Goal: Use online tool/utility: Utilize a website feature to perform a specific function

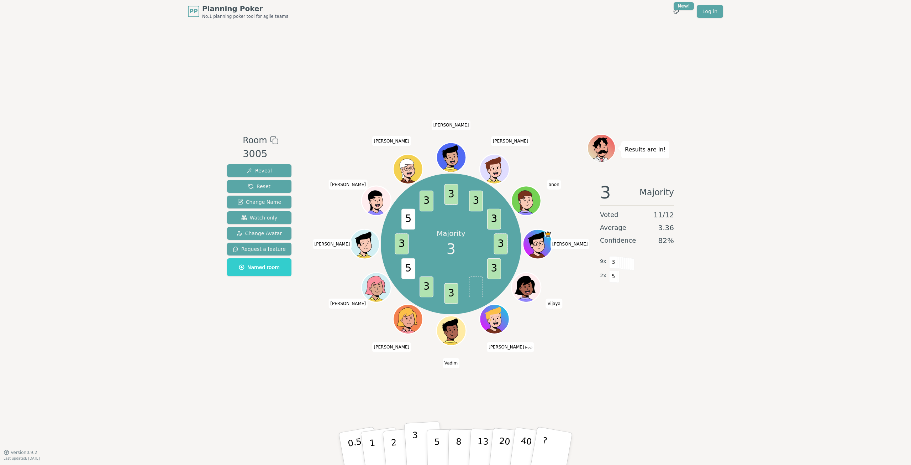
click at [419, 448] on button "3" at bounding box center [423, 449] width 39 height 56
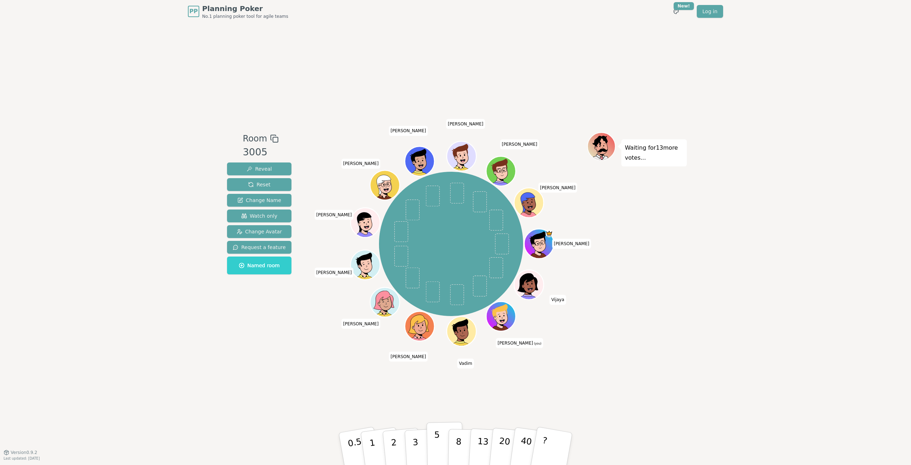
click at [441, 450] on button "5" at bounding box center [445, 449] width 37 height 54
click at [395, 433] on button "2" at bounding box center [402, 448] width 41 height 57
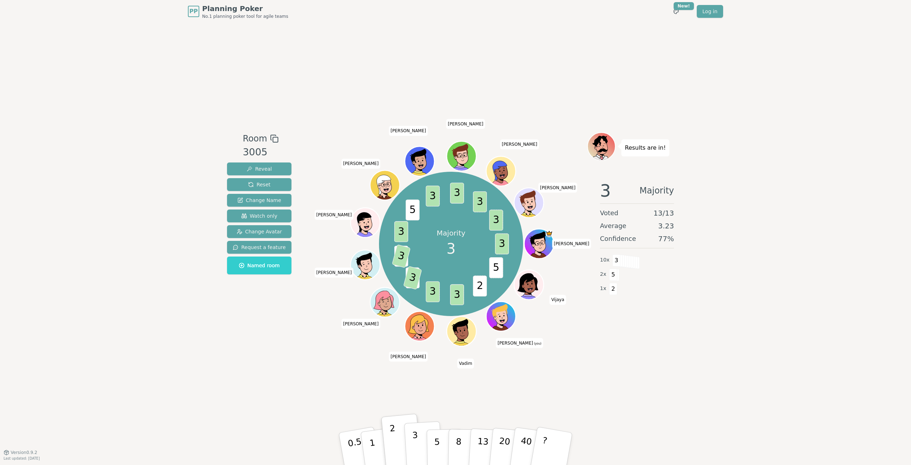
click at [425, 429] on button "3" at bounding box center [423, 449] width 39 height 56
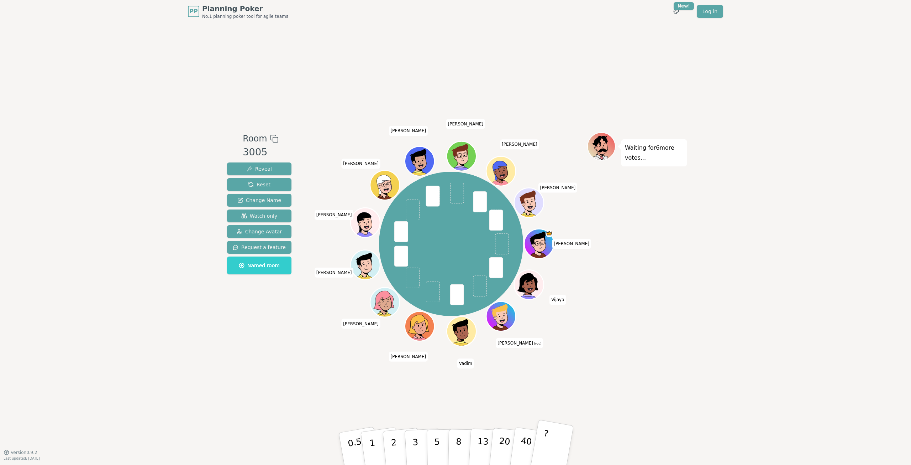
click at [552, 445] on button "?" at bounding box center [552, 448] width 45 height 59
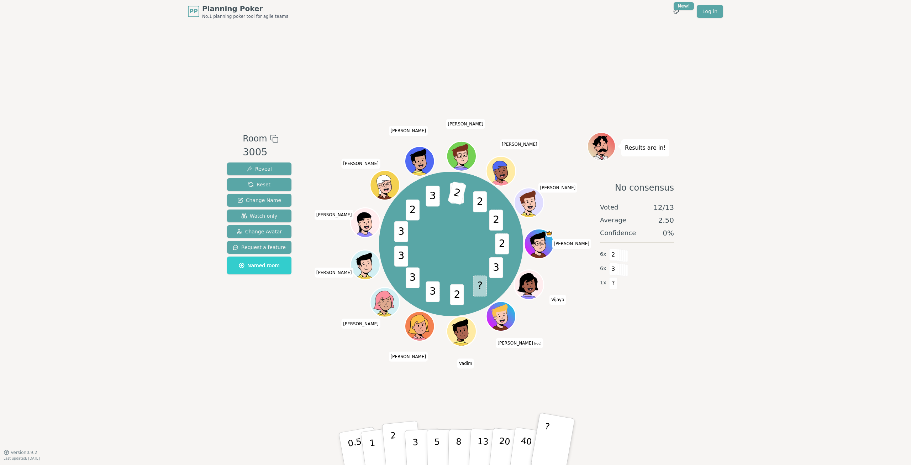
click at [400, 451] on button "2" at bounding box center [402, 448] width 41 height 57
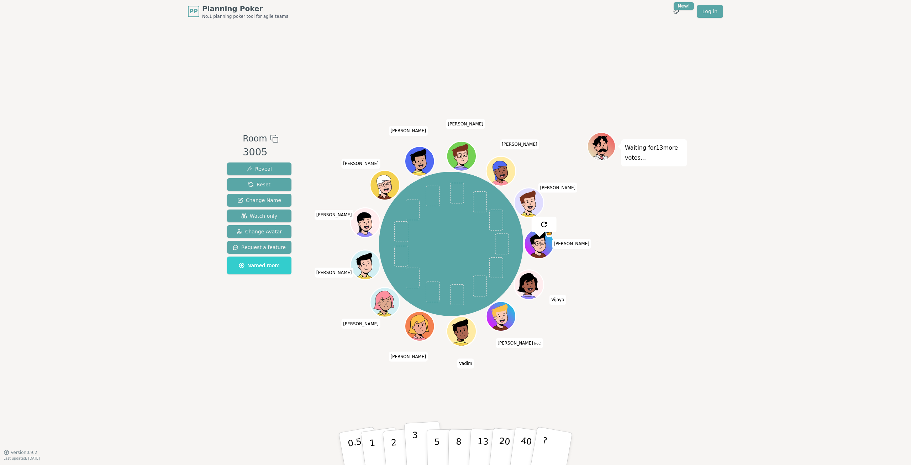
click at [424, 442] on button "3" at bounding box center [423, 449] width 39 height 56
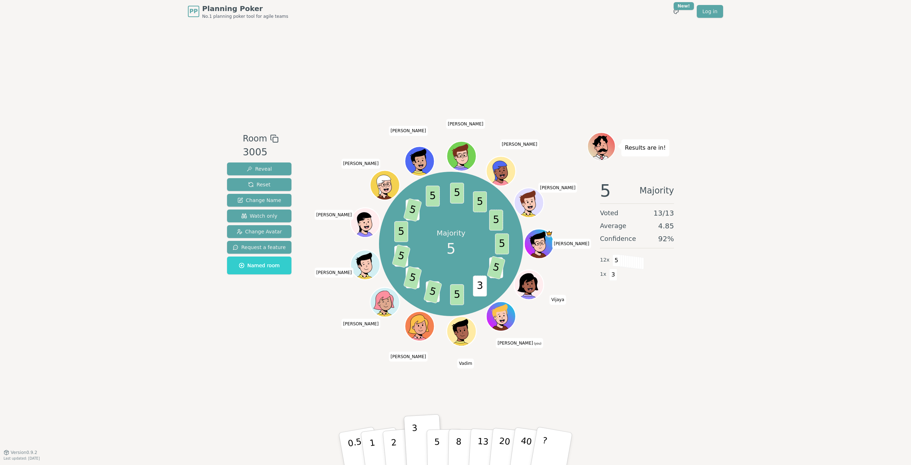
click at [441, 439] on button "5" at bounding box center [445, 456] width 37 height 54
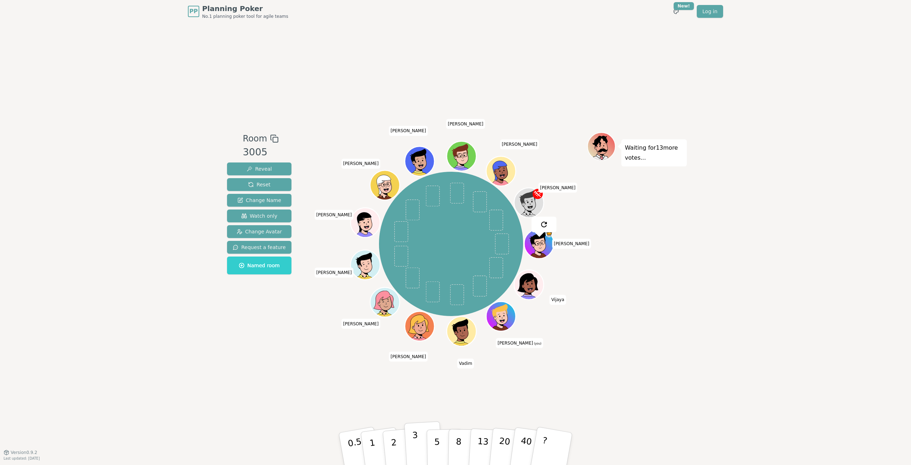
click at [419, 438] on button "3" at bounding box center [423, 449] width 39 height 56
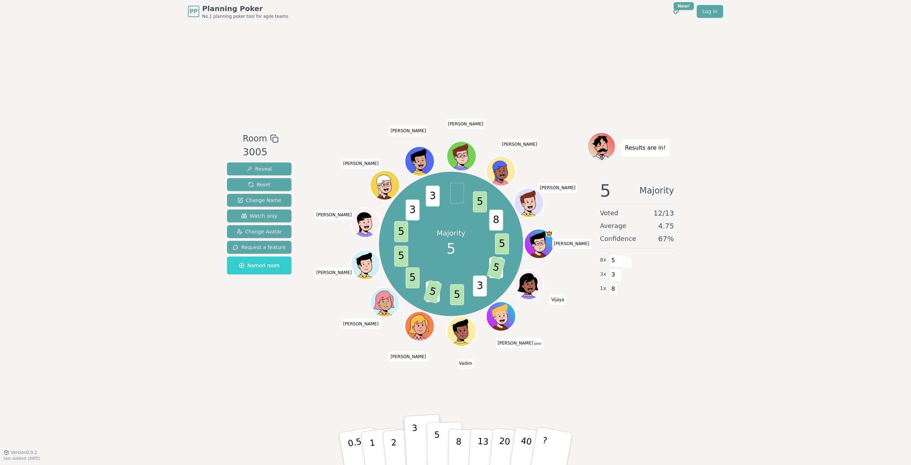
click at [443, 443] on button "5" at bounding box center [445, 449] width 37 height 54
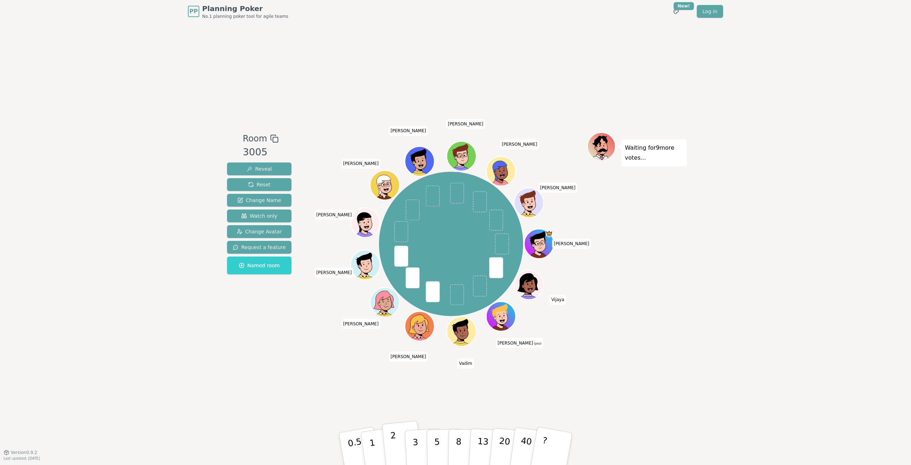
click at [393, 450] on p "2" at bounding box center [394, 449] width 9 height 39
click at [396, 442] on button "2" at bounding box center [402, 448] width 41 height 57
click at [410, 445] on button "3" at bounding box center [423, 449] width 39 height 56
click at [374, 445] on p "1" at bounding box center [373, 449] width 11 height 39
